Goal: Information Seeking & Learning: Learn about a topic

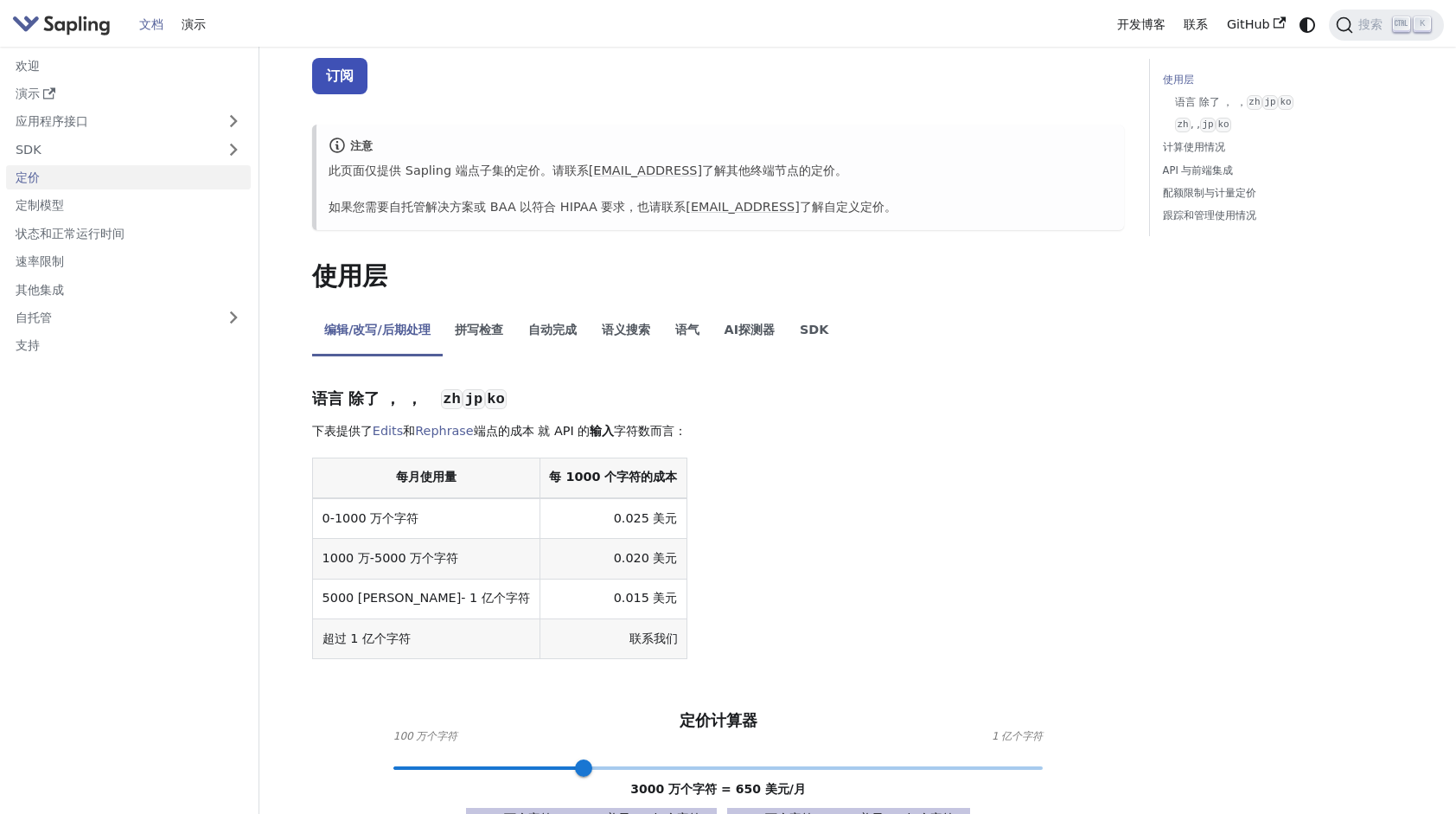
scroll to position [131, 0]
click at [497, 322] on li "拼写检查" at bounding box center [479, 331] width 73 height 48
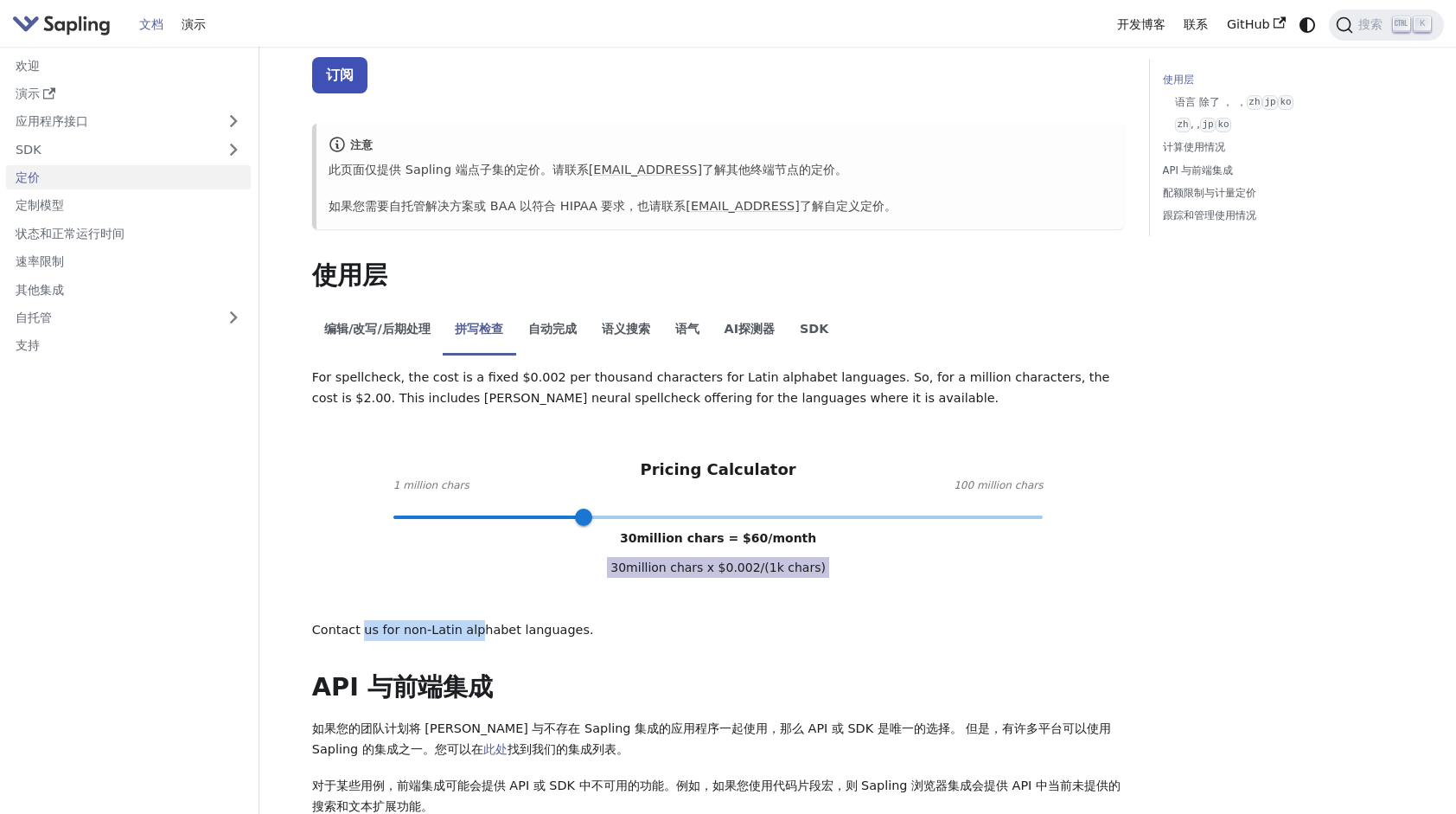
drag, startPoint x: 410, startPoint y: 632, endPoint x: 481, endPoint y: 627, distance: 71.2
click at [481, 627] on p "Contact us for non-Latin alphabet languages." at bounding box center [718, 631] width 813 height 21
drag, startPoint x: 481, startPoint y: 627, endPoint x: 450, endPoint y: 498, distance: 132.7
click at [450, 498] on div "Pricing Calculator 1 million chars 100 million chars 30 million chars = $ 60 /m…" at bounding box center [718, 488] width 813 height 56
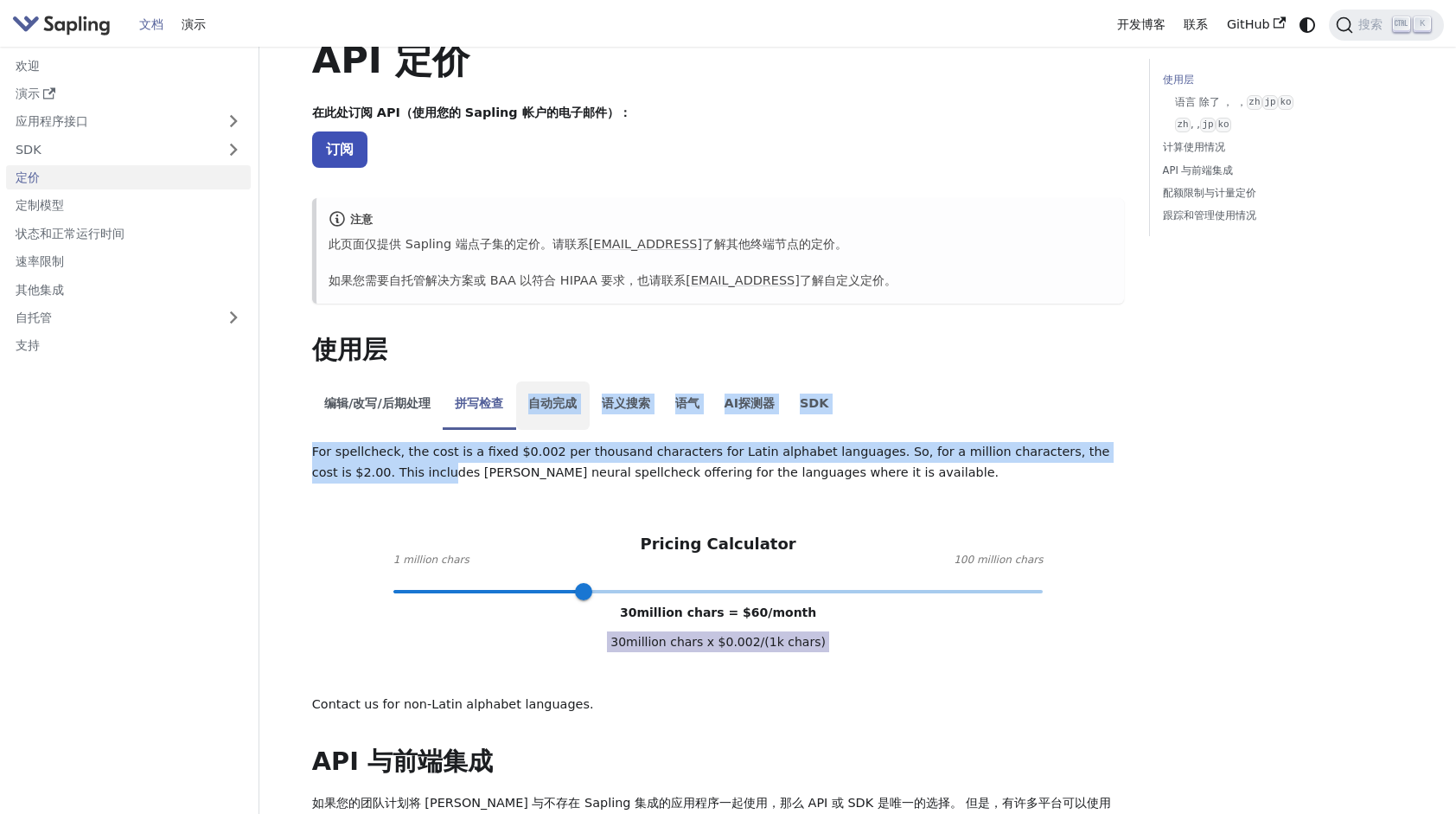
drag, startPoint x: 410, startPoint y: 391, endPoint x: 531, endPoint y: 391, distance: 121.0
click at [531, 391] on div "API 定价 在此处订阅 API（使用您的 Sapling 帐户的电子邮件）： 订阅 注意 此页面仅提供 Sapling 端点子集的定价。请联系 [EMAIL…" at bounding box center [718, 764] width 813 height 1454
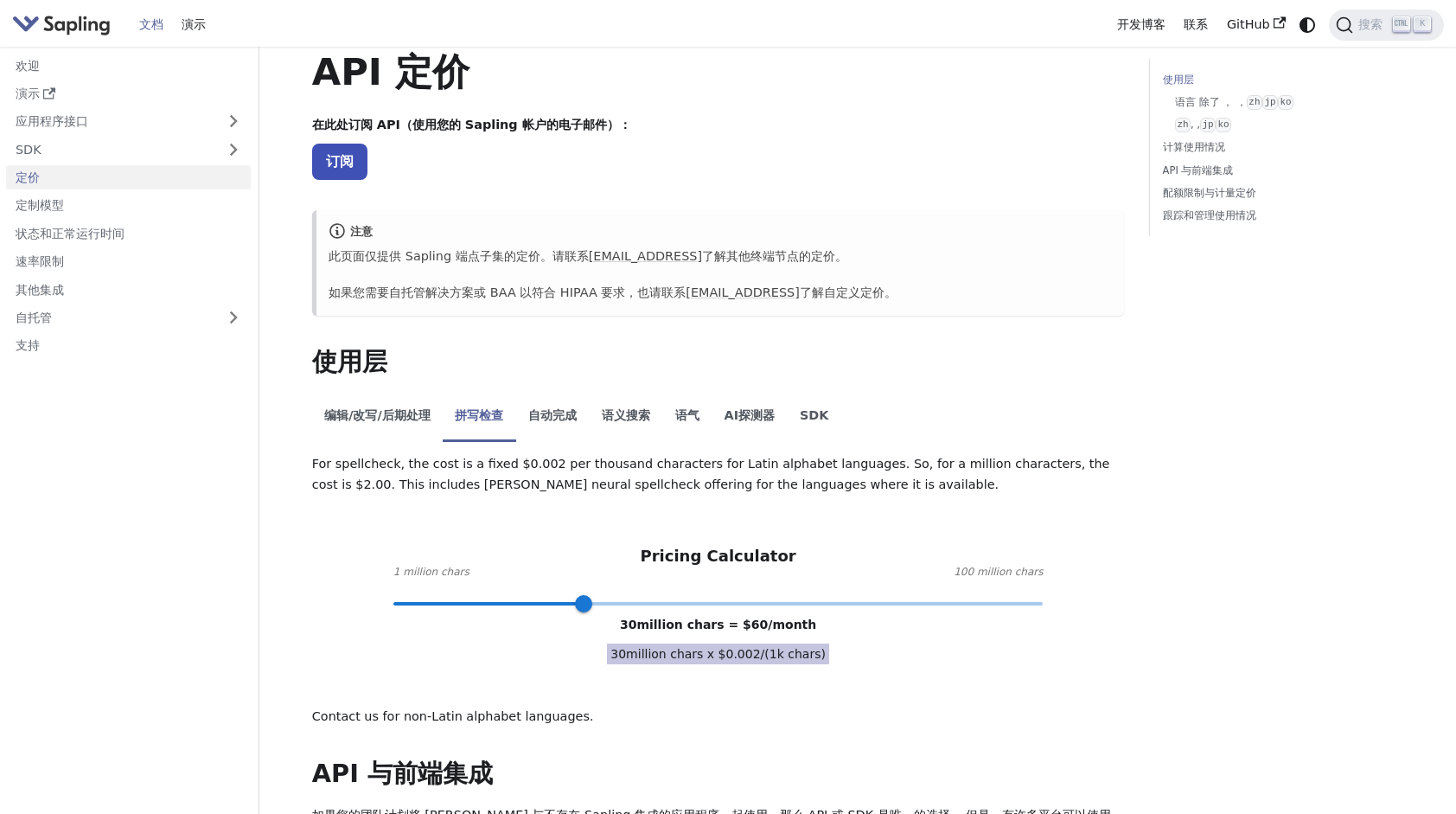
click at [707, 715] on p "Contact us for non-Latin alphabet languages." at bounding box center [718, 718] width 813 height 21
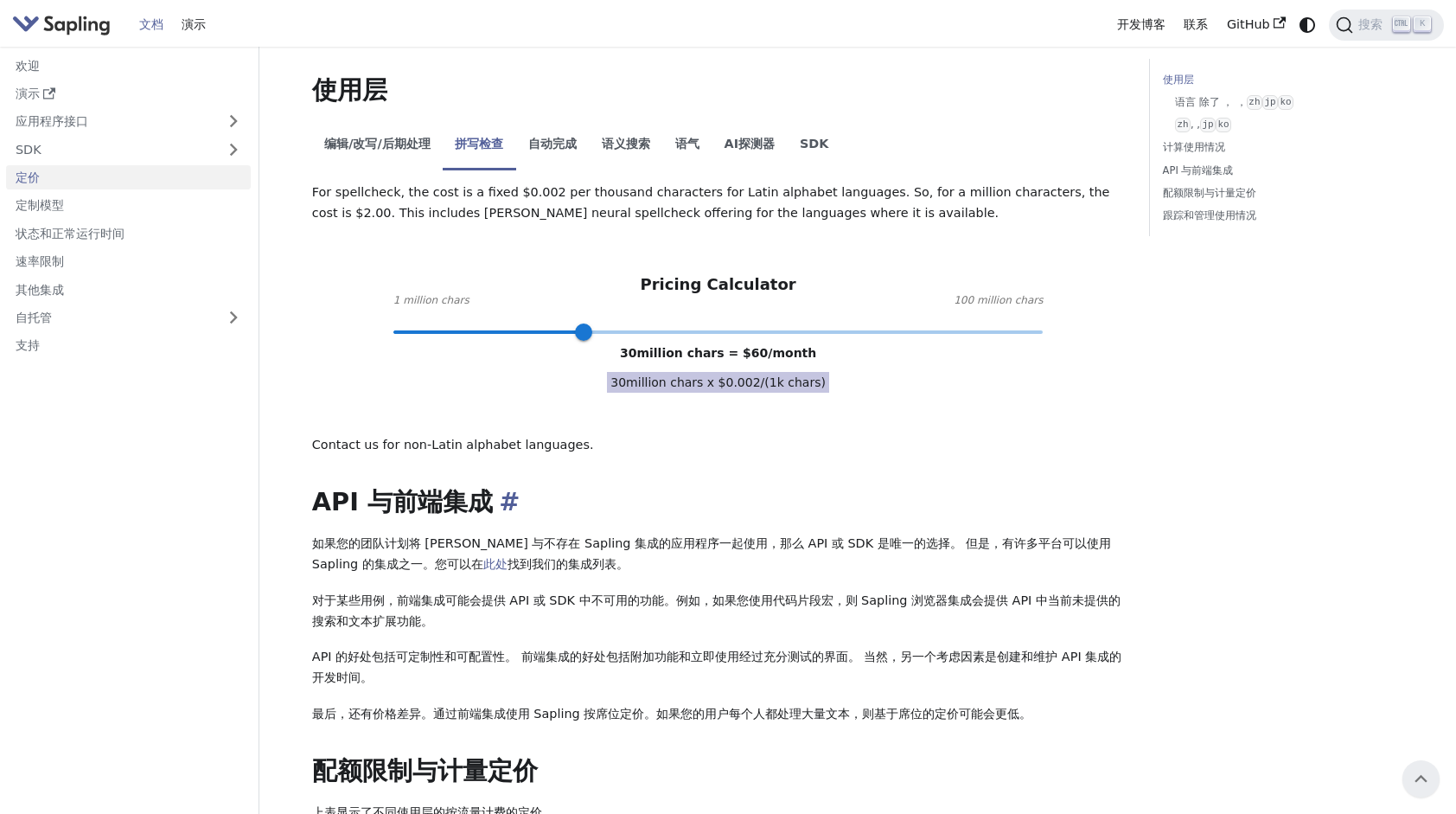
scroll to position [259, 0]
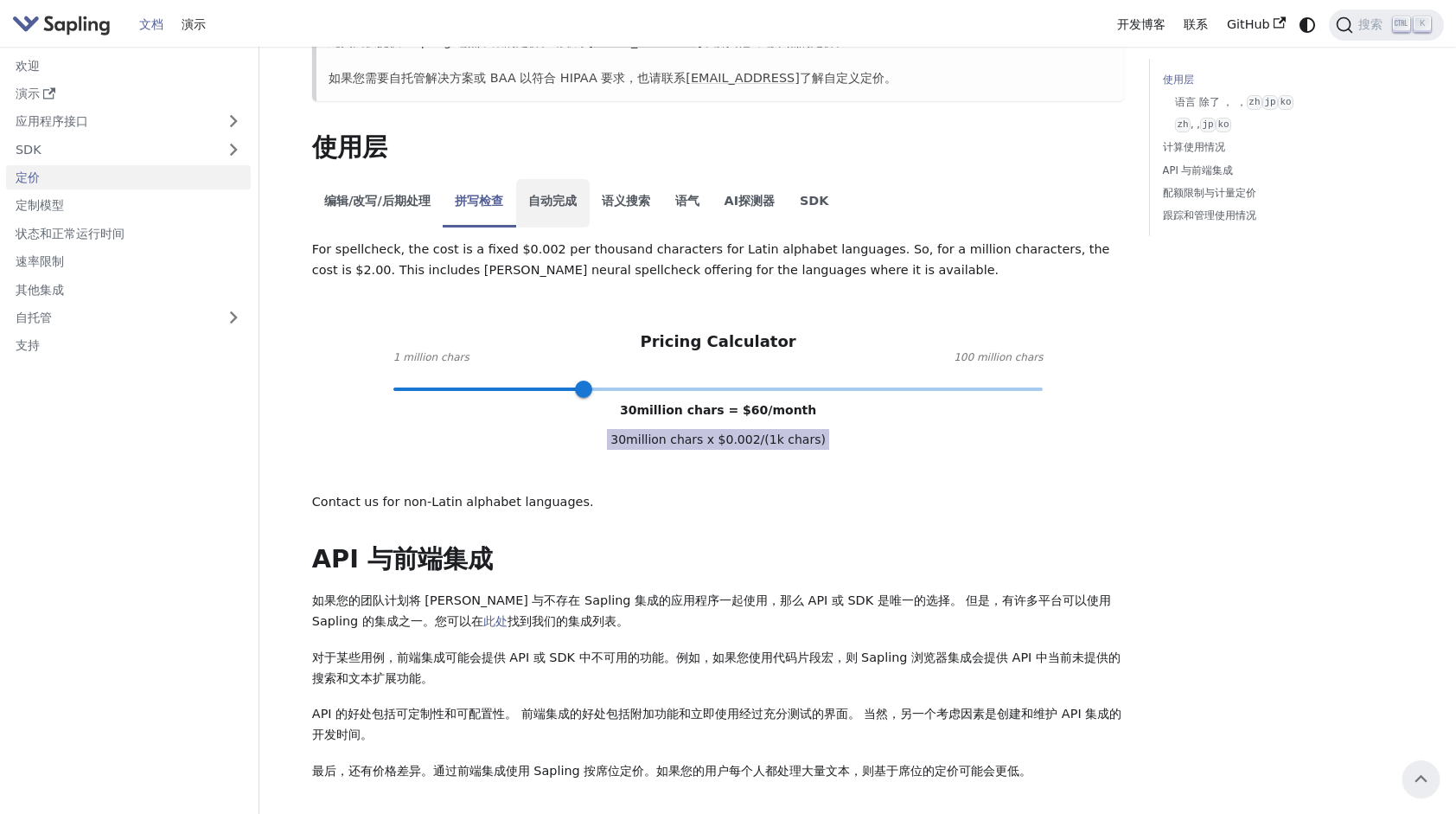
click at [578, 197] on li "自动完成" at bounding box center [553, 204] width 73 height 48
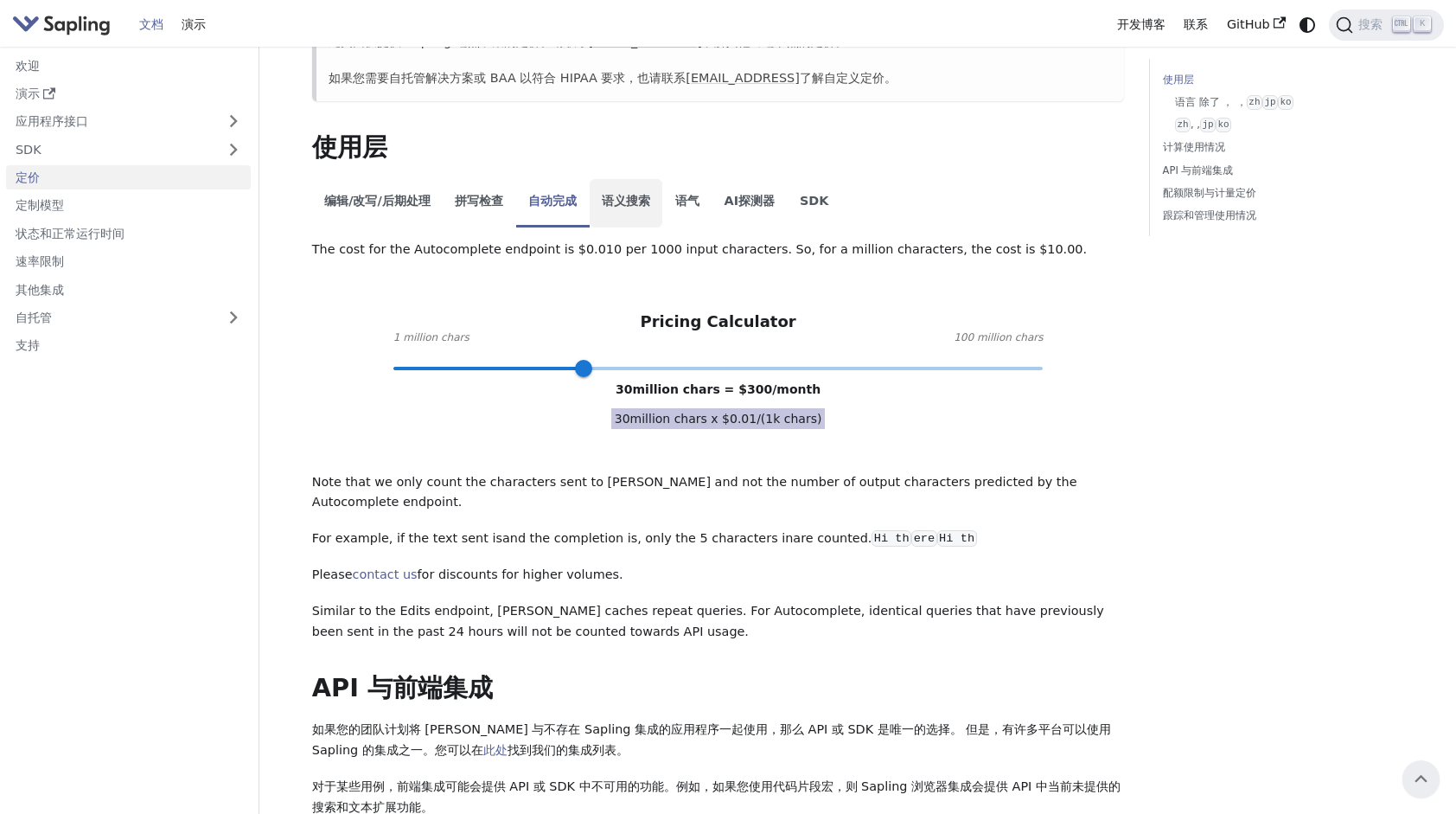
click at [634, 197] on li "语义搜索" at bounding box center [626, 204] width 73 height 48
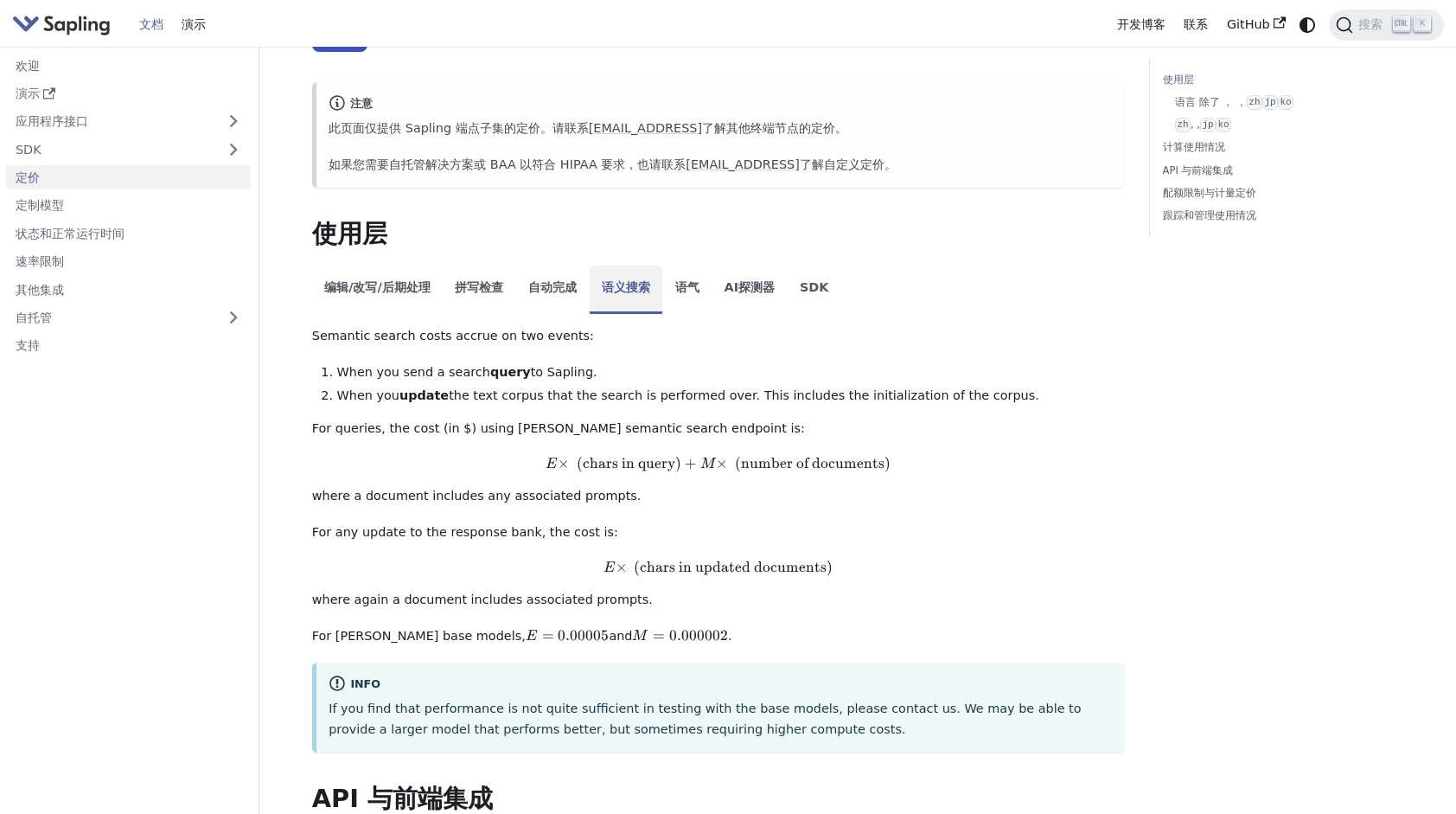
scroll to position [173, 0]
click at [503, 296] on li "拼写检查" at bounding box center [479, 289] width 73 height 48
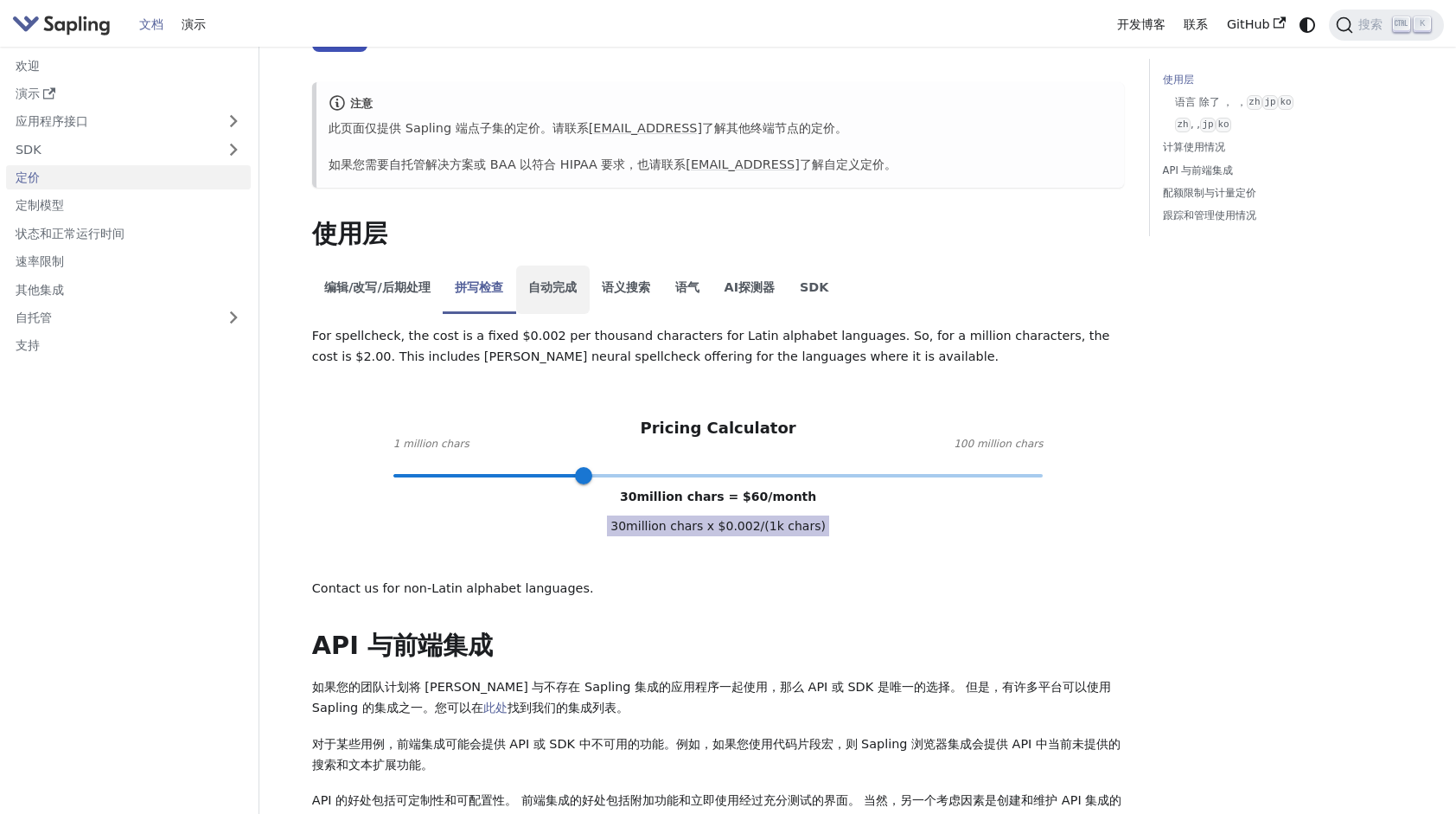
click at [544, 297] on li "自动完成" at bounding box center [553, 289] width 73 height 48
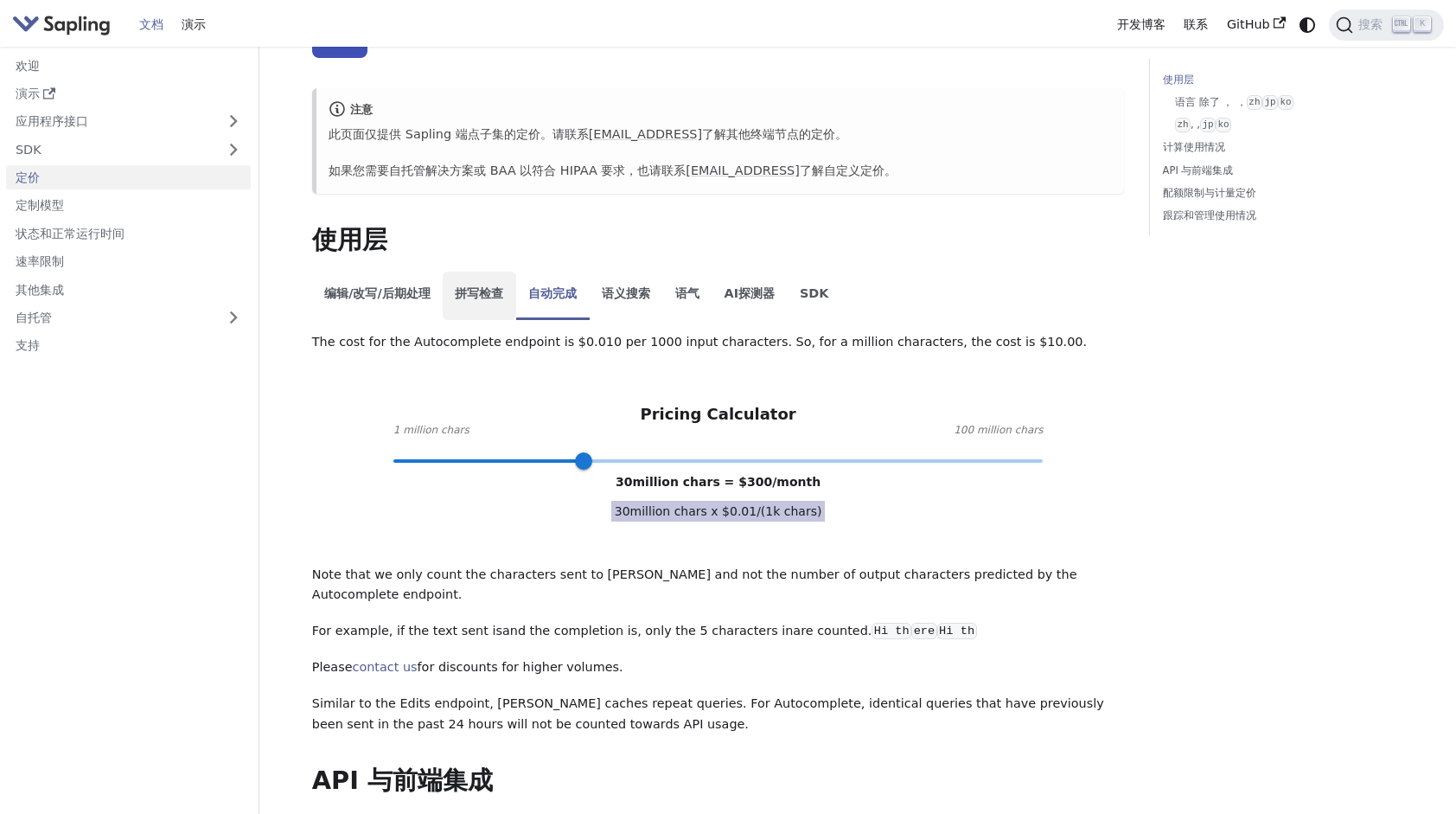
click at [481, 377] on div "The cost for the Autocomplete endpoint is $0.010 per 1000 input characters. So,…" at bounding box center [718, 532] width 813 height 402
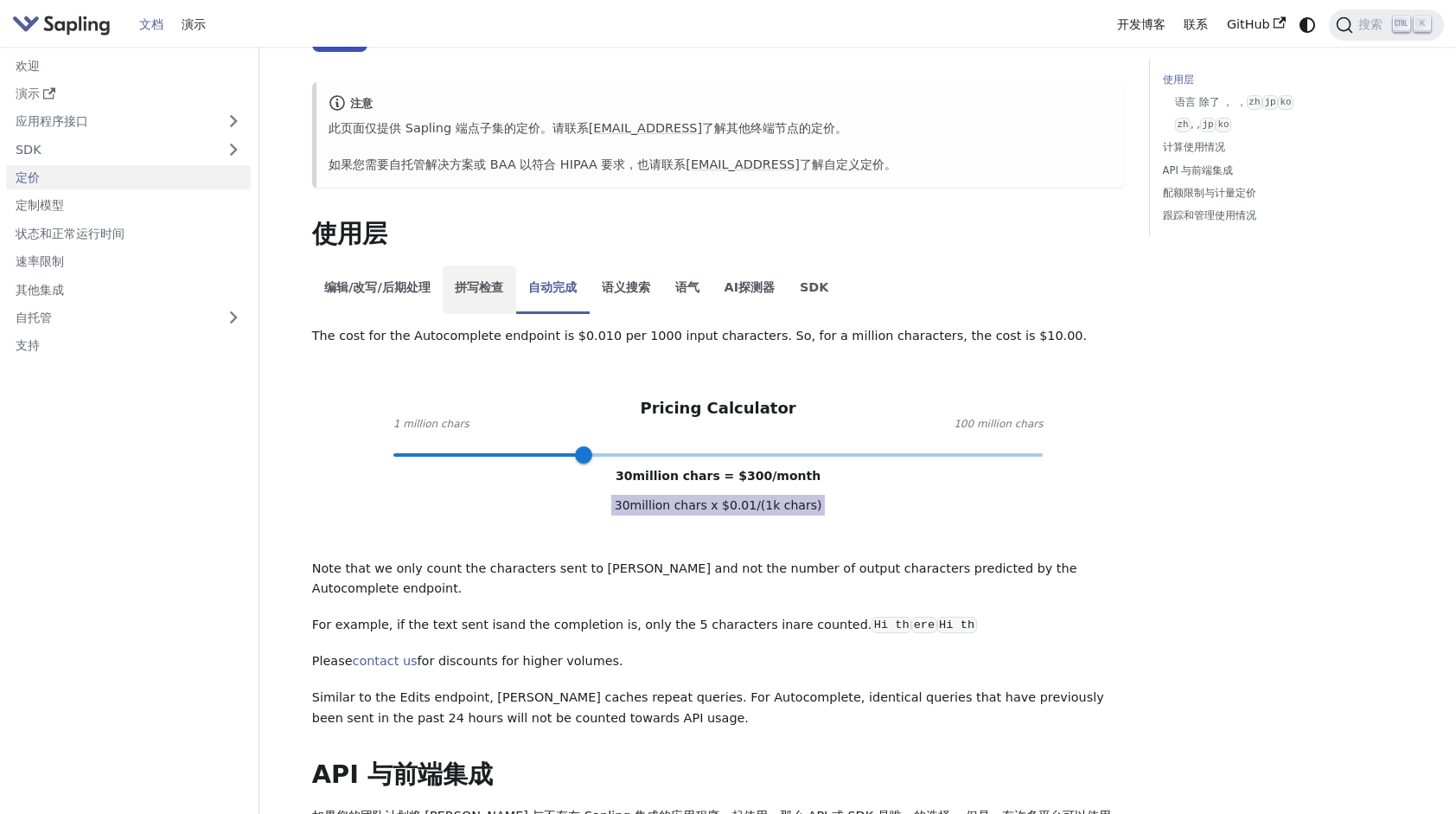
click at [493, 295] on li "拼写检查" at bounding box center [479, 289] width 73 height 48
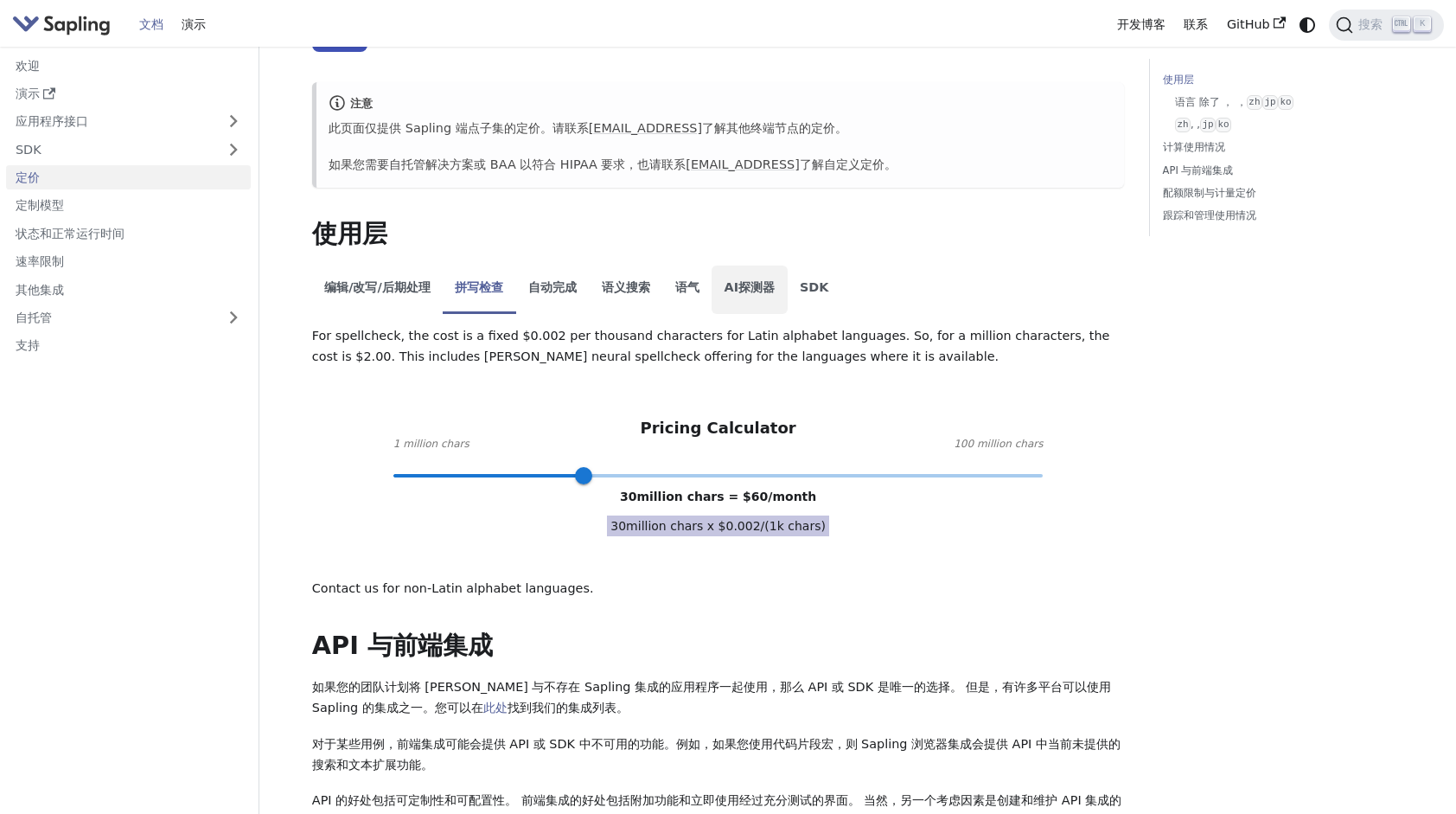
click at [725, 297] on li "AI探测器" at bounding box center [749, 289] width 75 height 48
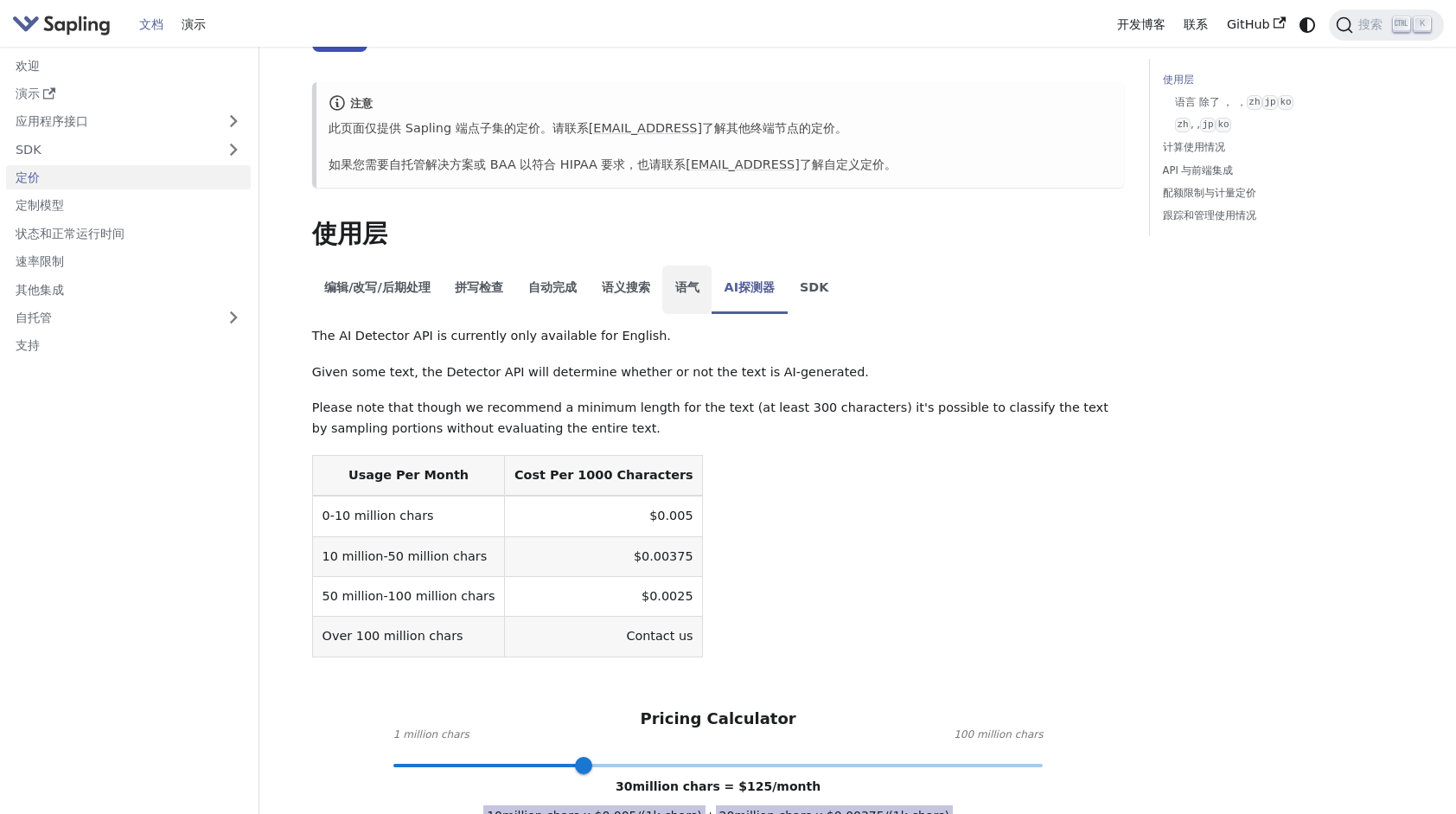
click at [687, 297] on li "语气" at bounding box center [687, 289] width 49 height 48
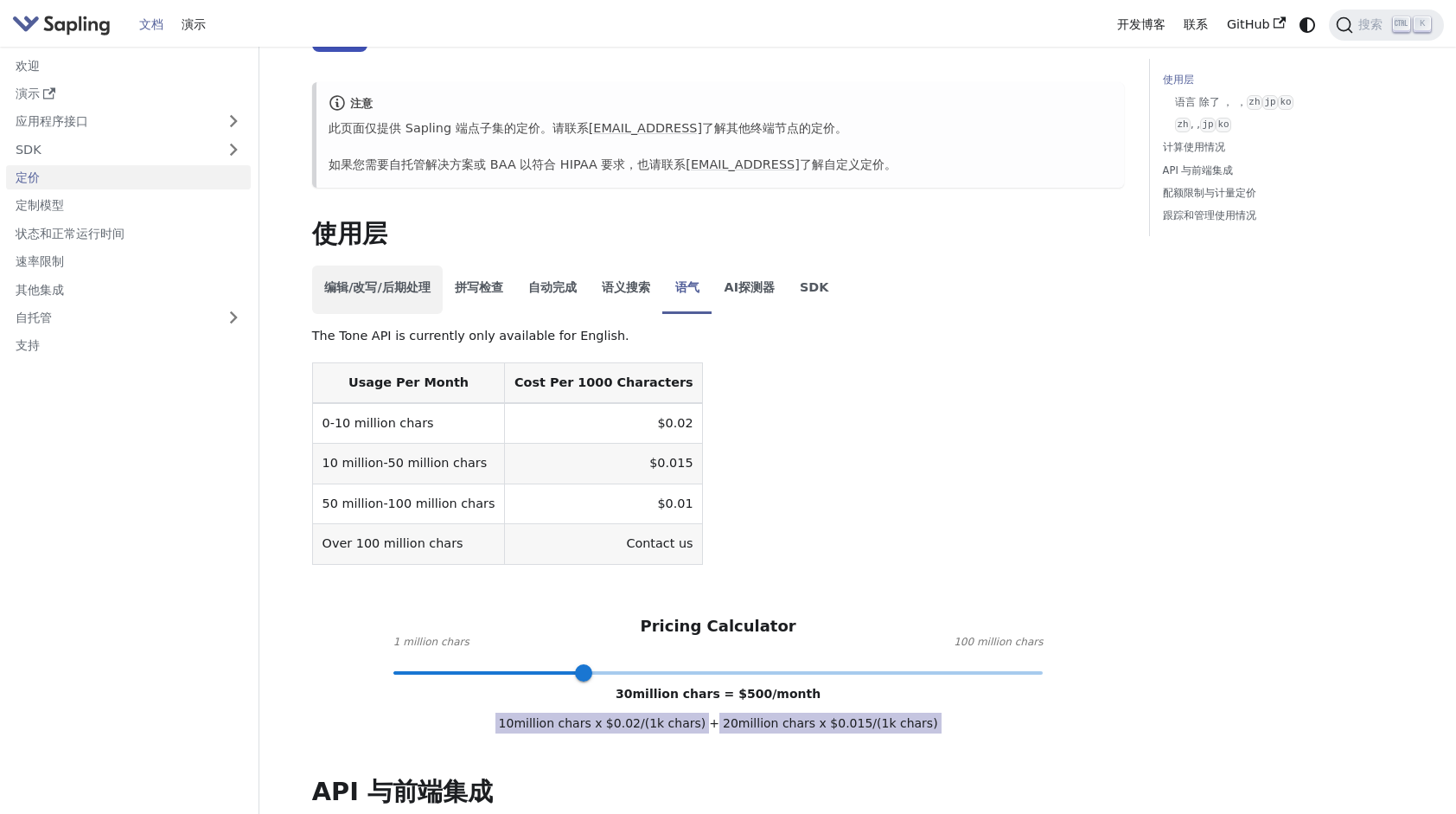
click at [341, 303] on li "编辑/改写/后期处理" at bounding box center [377, 289] width 130 height 48
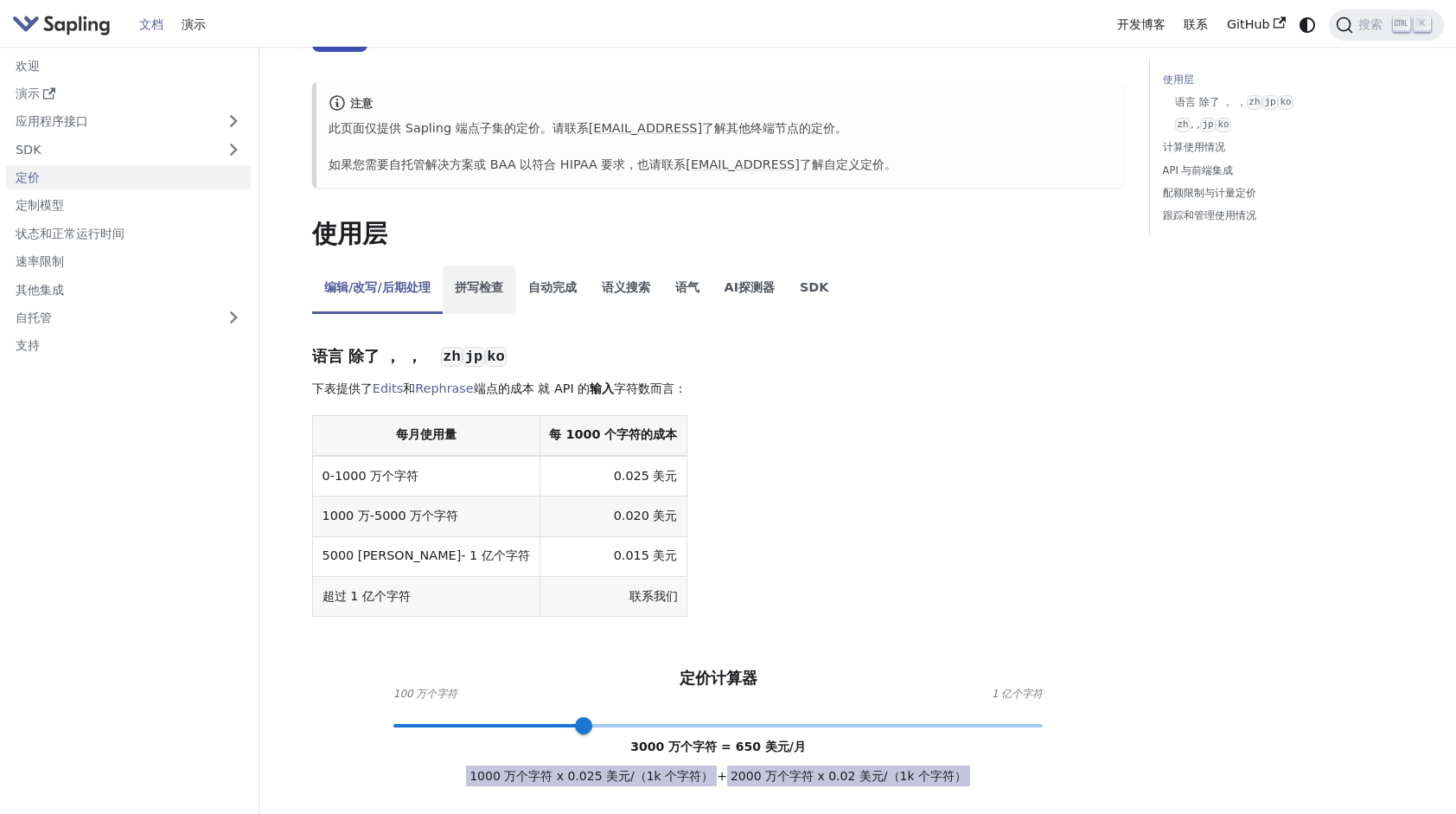
click at [484, 282] on li "拼写检查" at bounding box center [479, 289] width 73 height 48
